Goal: Task Accomplishment & Management: Use online tool/utility

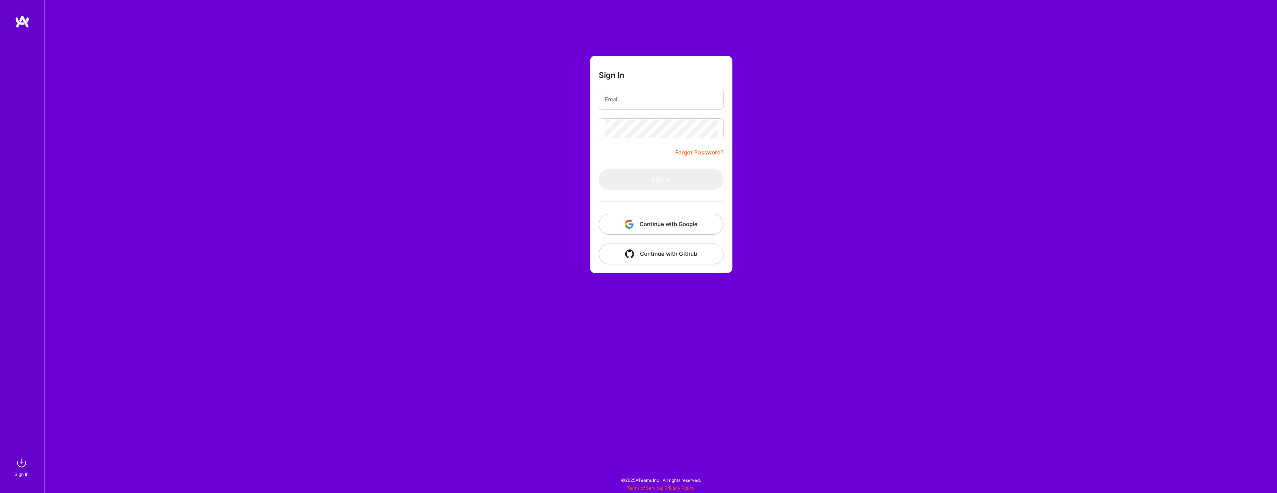
click at [703, 225] on button "Continue with Google" at bounding box center [661, 224] width 125 height 21
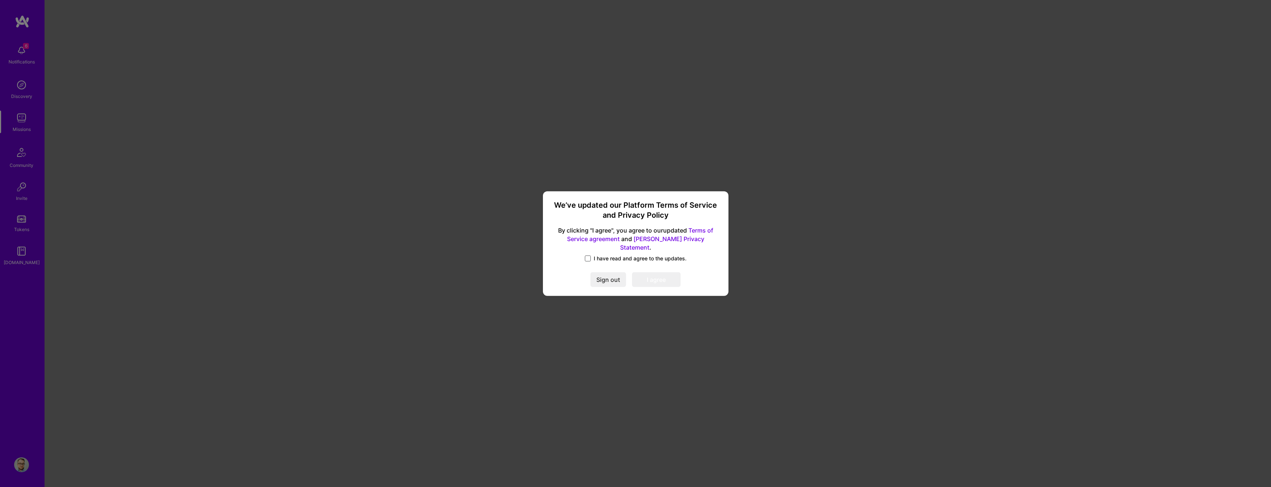
click at [585, 256] on span at bounding box center [588, 259] width 6 height 6
click at [0, 0] on input "I have read and agree to the updates." at bounding box center [0, 0] width 0 height 0
click at [634, 275] on button "I agree" at bounding box center [656, 279] width 49 height 15
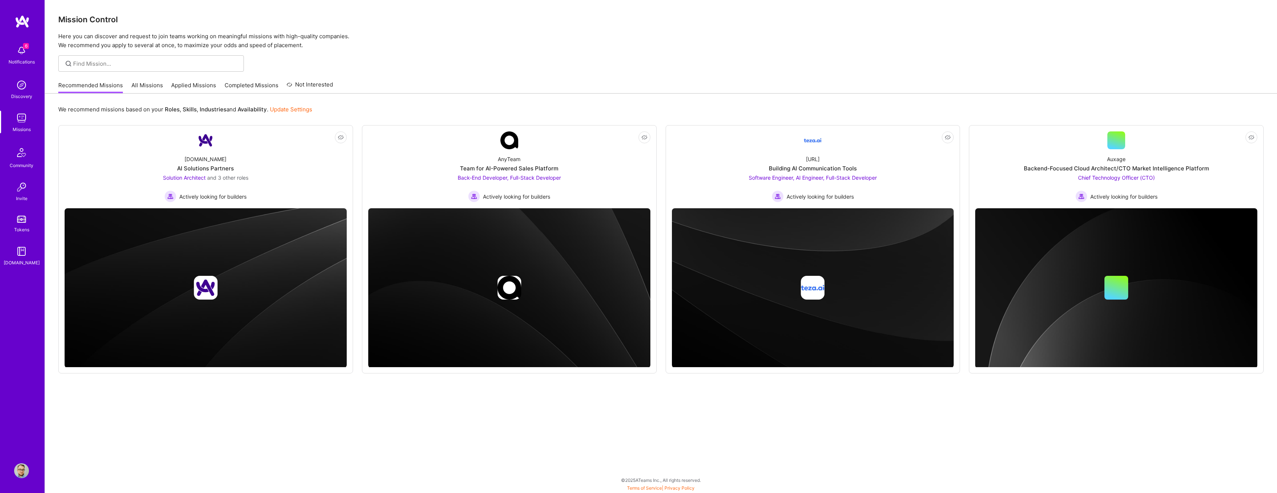
click at [149, 85] on link "All Missions" at bounding box center [147, 87] width 32 height 12
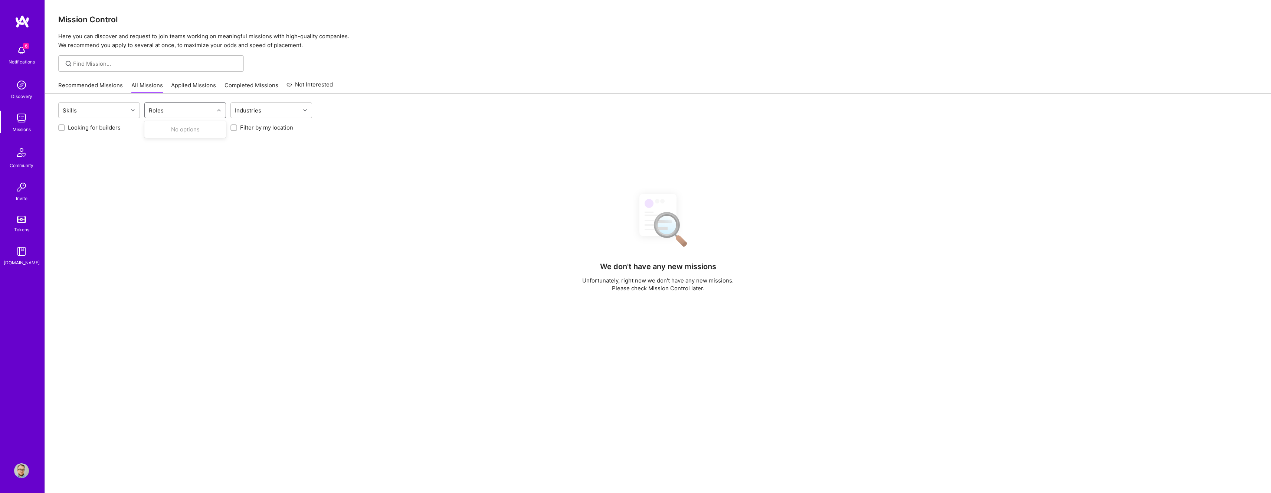
click at [192, 116] on div "Roles" at bounding box center [179, 110] width 69 height 15
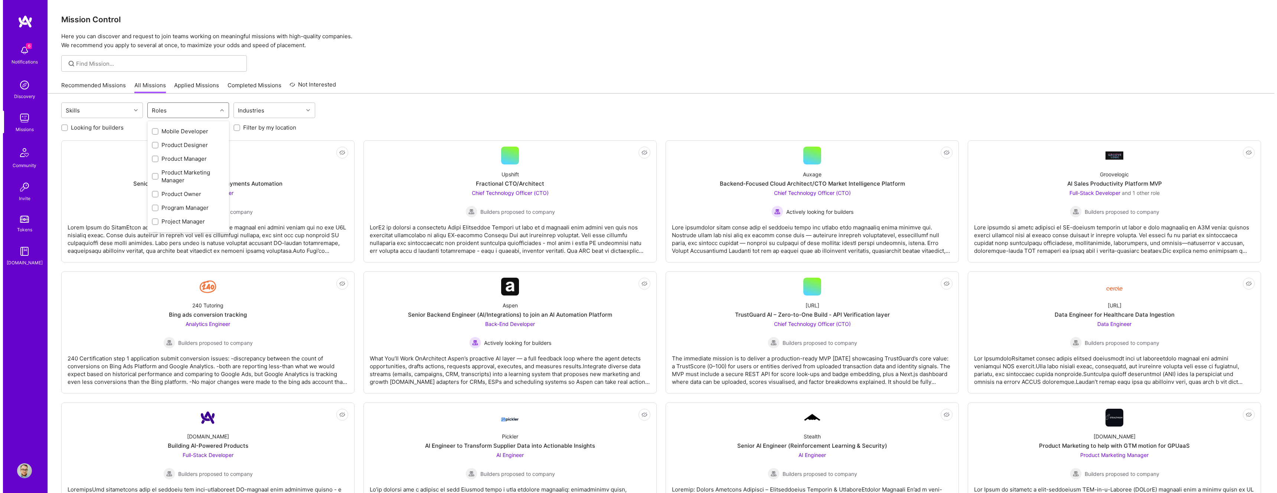
scroll to position [368, 0]
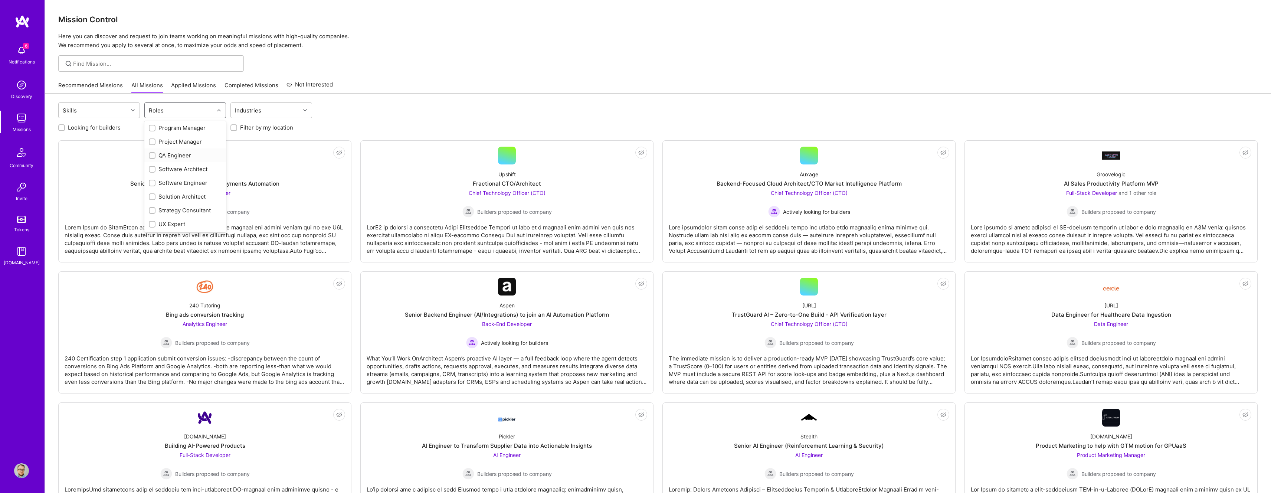
click at [177, 153] on div "QA Engineer" at bounding box center [185, 155] width 73 height 8
checkbox input "true"
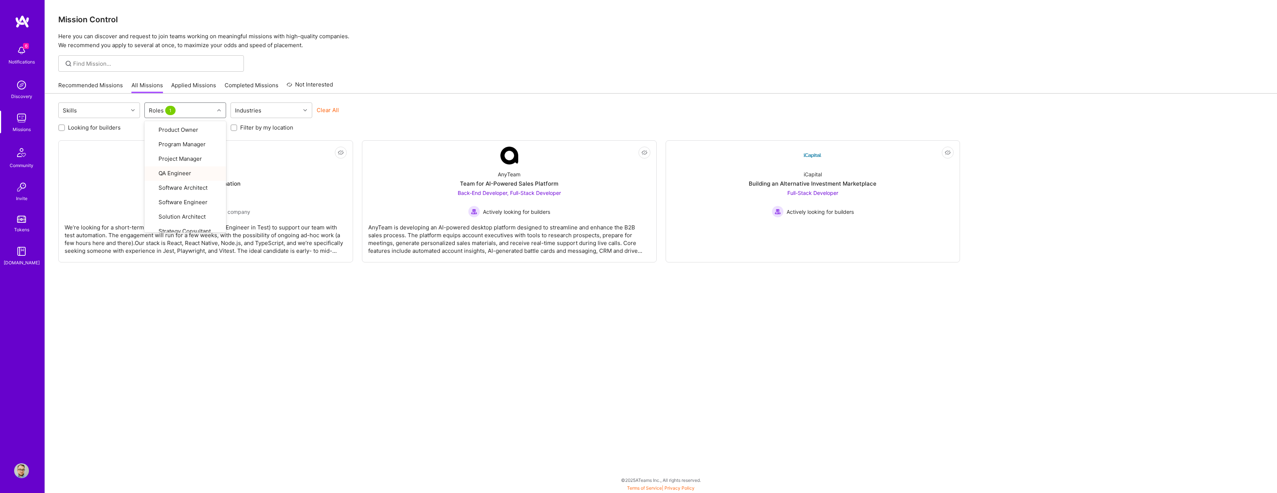
click at [424, 79] on div "Recommended Missions All Missions Applied Missions Completed Missions Not Inter…" at bounding box center [660, 85] width 1205 height 16
click at [1098, 222] on div "Not Interested MedArrive SDET for Test Automation QA Engineer Builders proposed…" at bounding box center [660, 201] width 1205 height 122
click at [905, 331] on div "Skills Roles 1 Industries Clear All Looking for builders Filter by my availabil…" at bounding box center [661, 291] width 1232 height 394
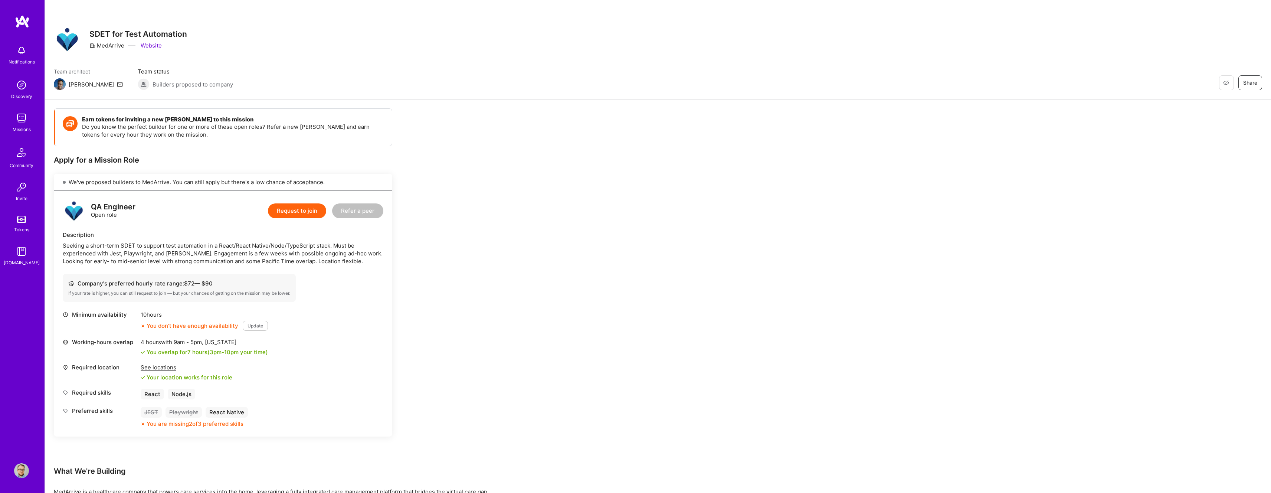
scroll to position [55, 0]
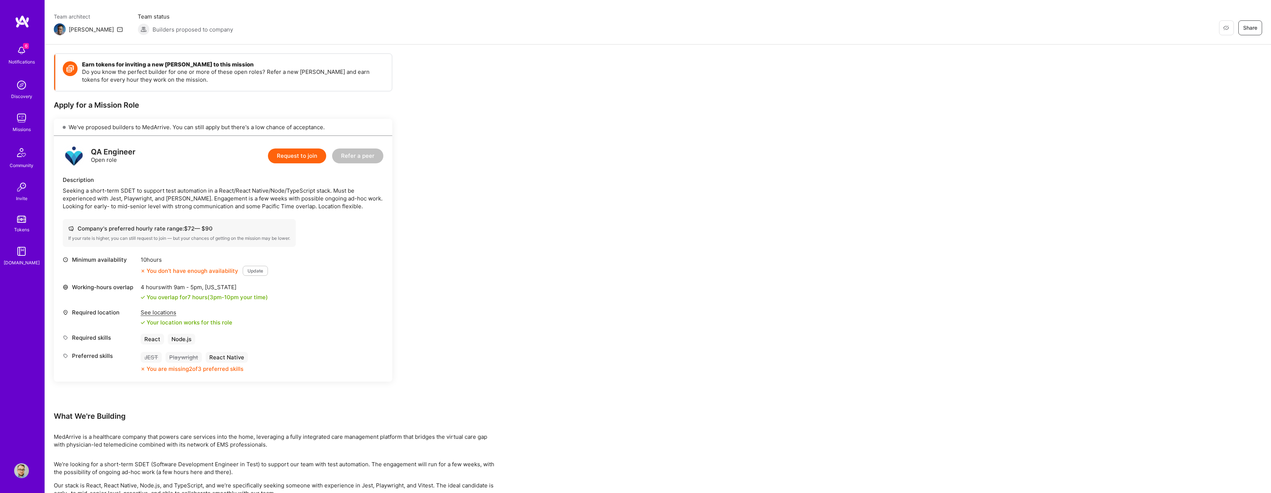
click at [746, 270] on div "Earn tokens for inviting a new A.Teamer to this mission Do you know the perfect…" at bounding box center [658, 293] width 1226 height 497
click at [864, 236] on div "Earn tokens for inviting a new A.Teamer to this mission Do you know the perfect…" at bounding box center [658, 293] width 1226 height 497
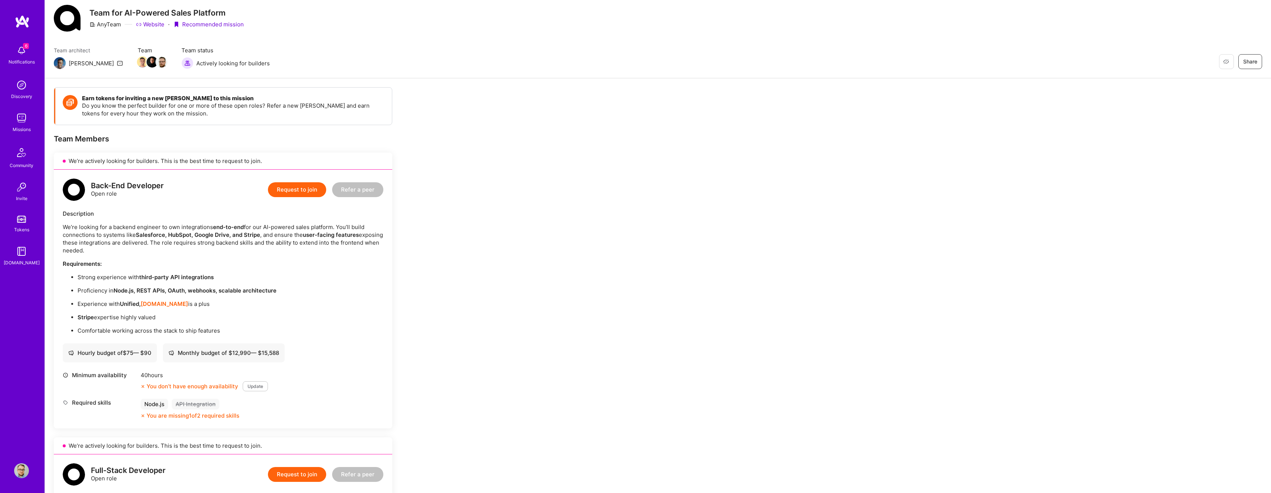
scroll to position [65, 0]
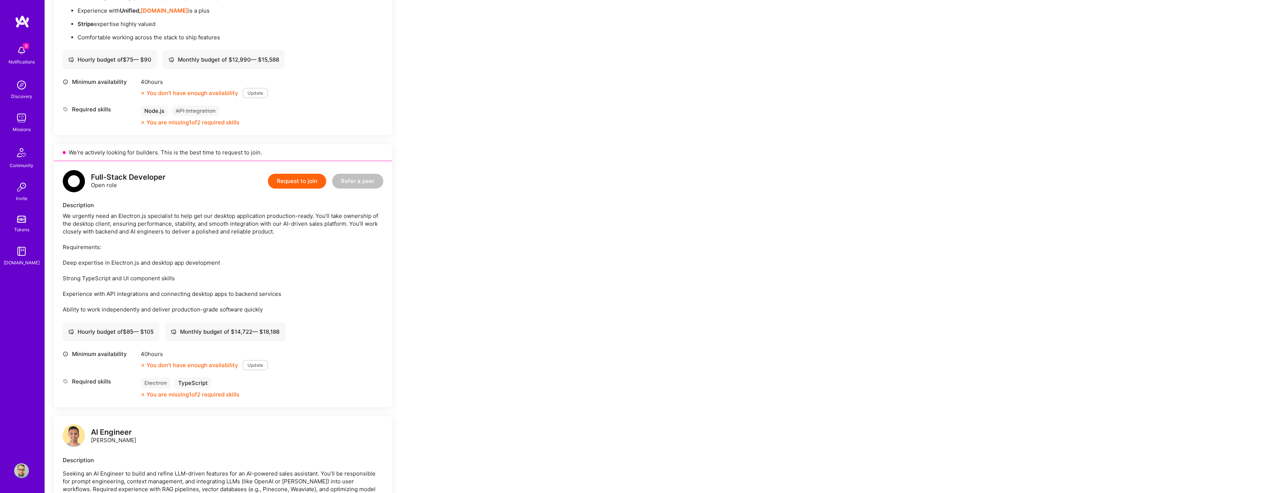
click at [738, 277] on div "Earn tokens for inviting a new [PERSON_NAME] to this mission Do you know the pe…" at bounding box center [658, 354] width 1226 height 1139
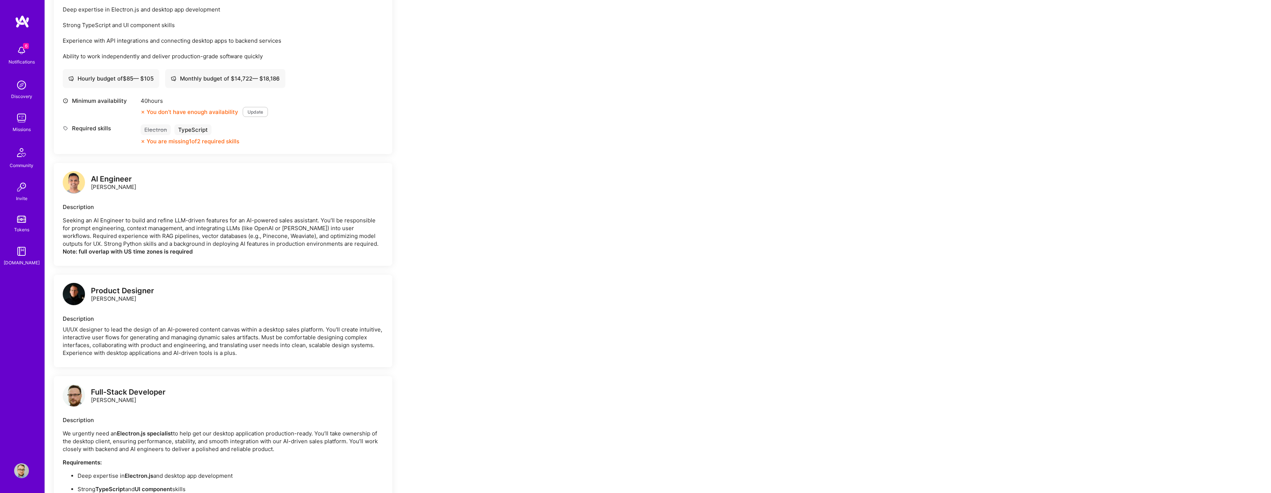
click at [747, 271] on div "Earn tokens for inviting a new [PERSON_NAME] to this mission Do you know the pe…" at bounding box center [658, 101] width 1226 height 1139
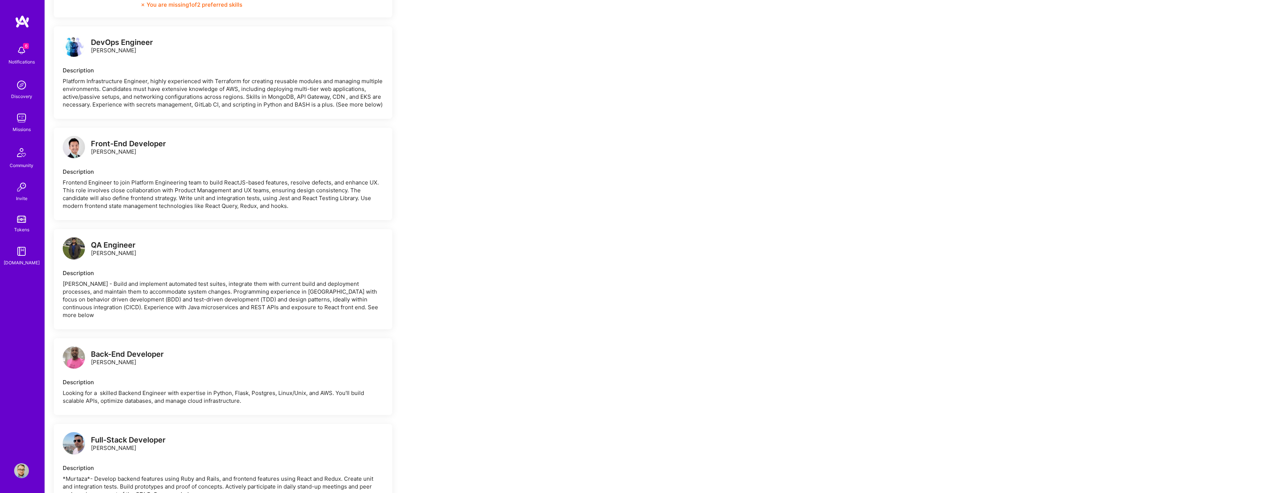
scroll to position [419, 0]
